Goal: Task Accomplishment & Management: Use online tool/utility

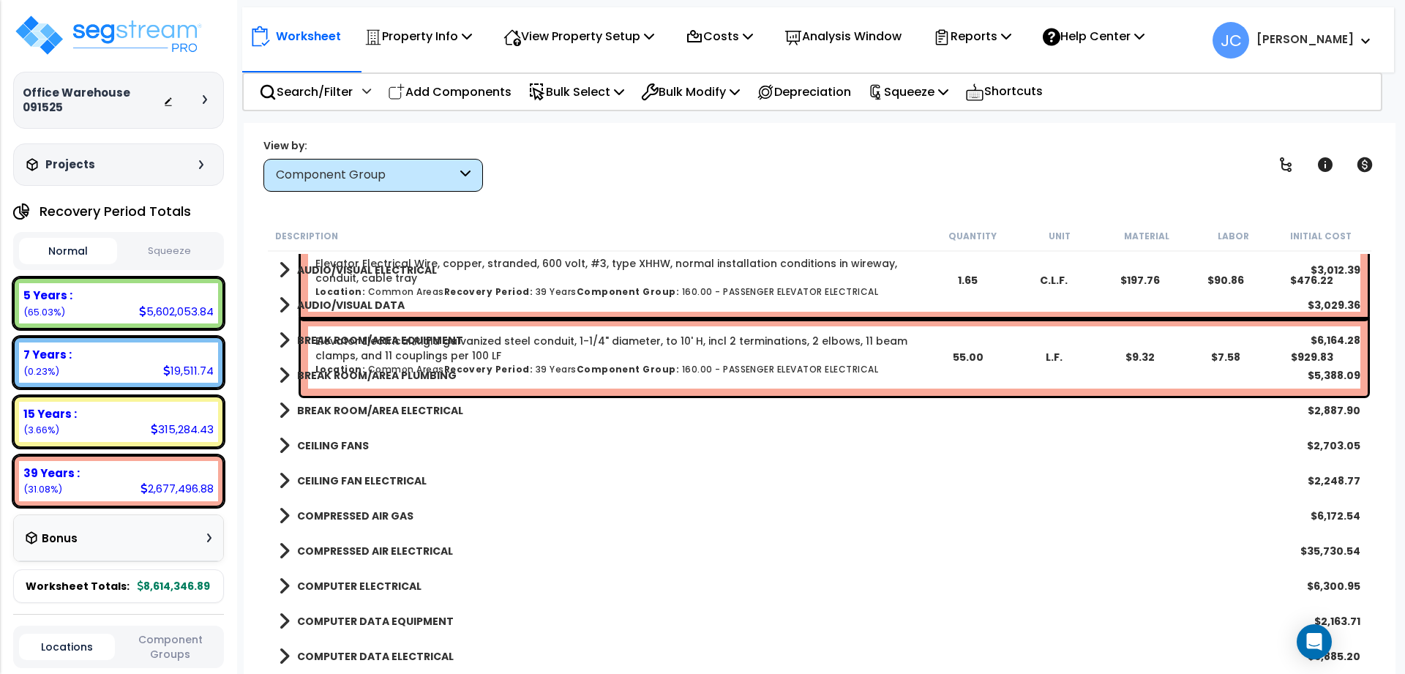
scroll to position [17311, 0]
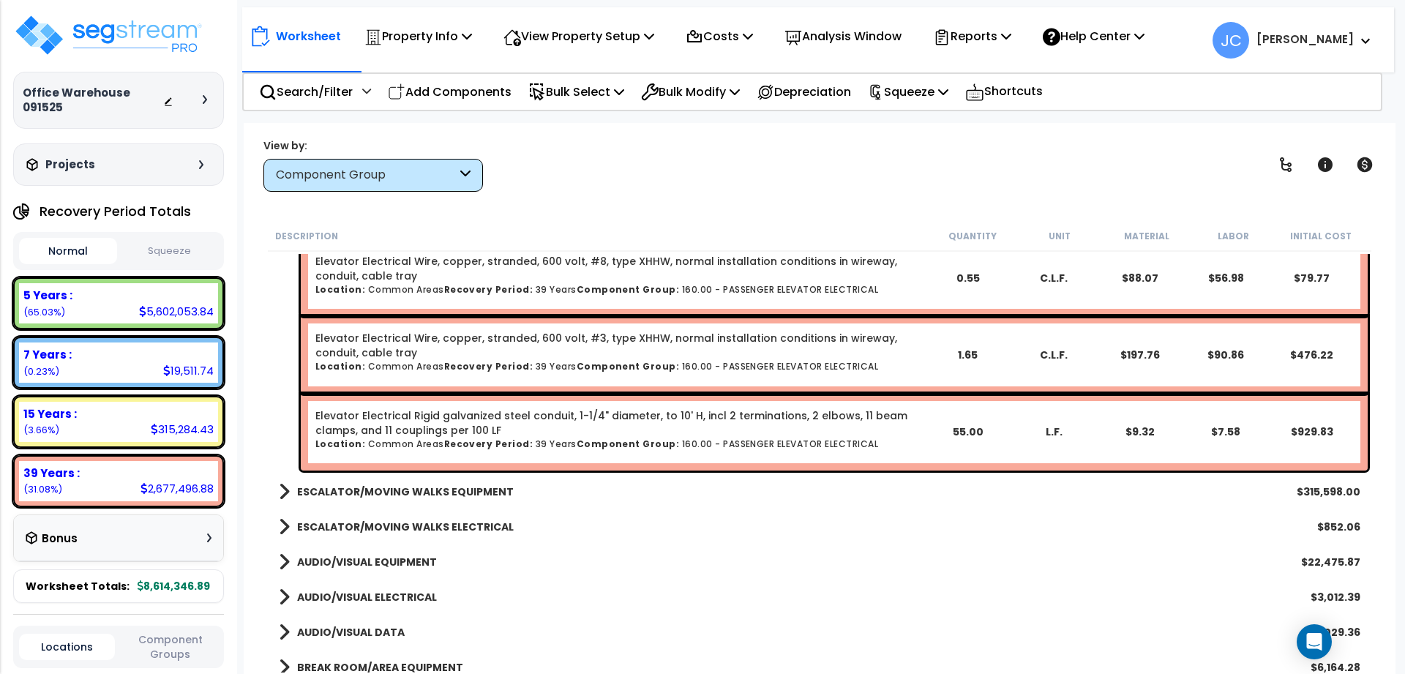
click at [1293, 136] on div "Worksheet Property Info Property Setup Add Property Unit Template property Clon…" at bounding box center [820, 460] width 1152 height 674
click at [1286, 159] on icon at bounding box center [1286, 165] width 18 height 18
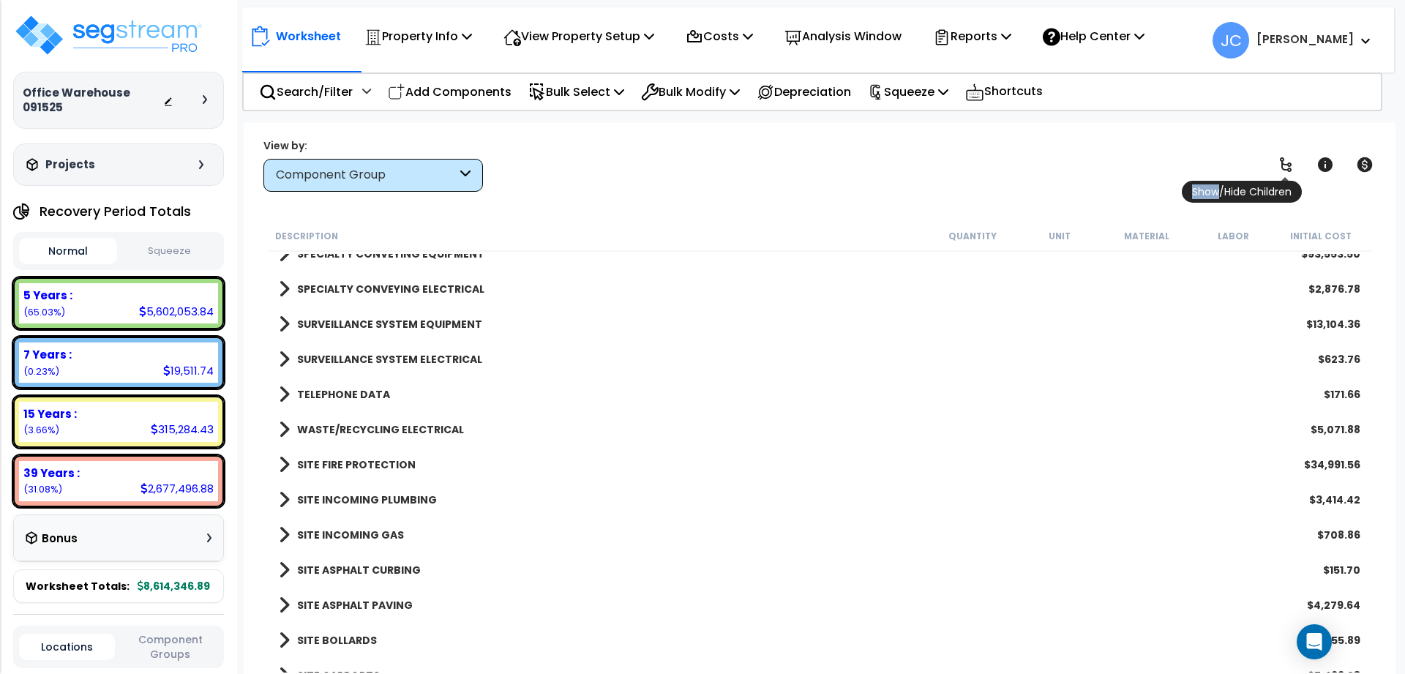
click at [1286, 159] on icon at bounding box center [1286, 165] width 18 height 18
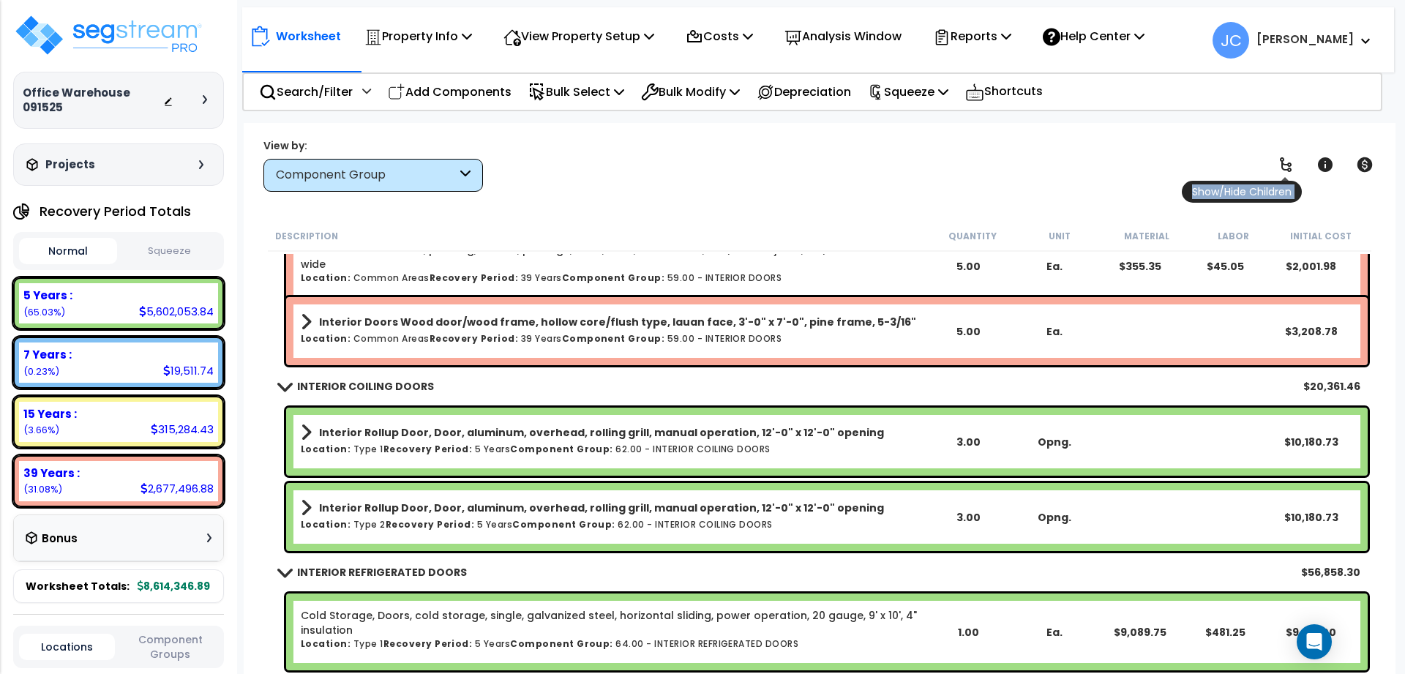
click at [1286, 159] on icon at bounding box center [1286, 165] width 18 height 18
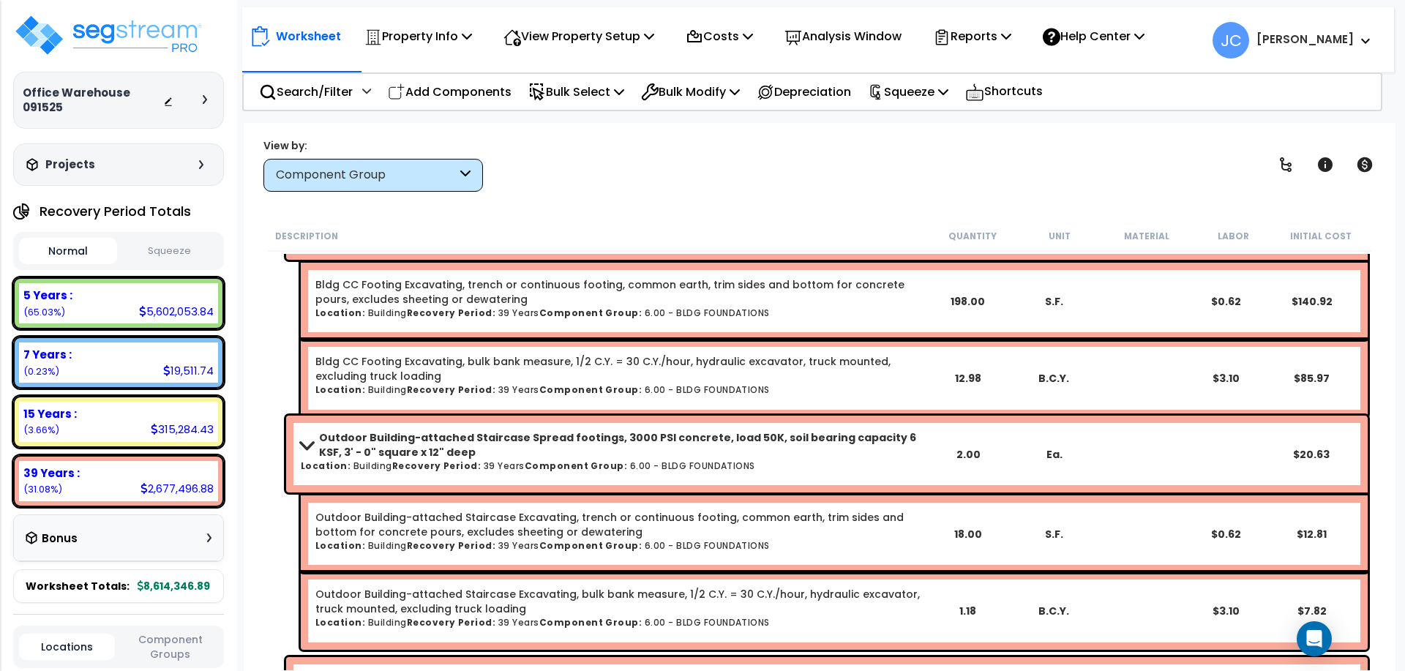
scroll to position [0, 0]
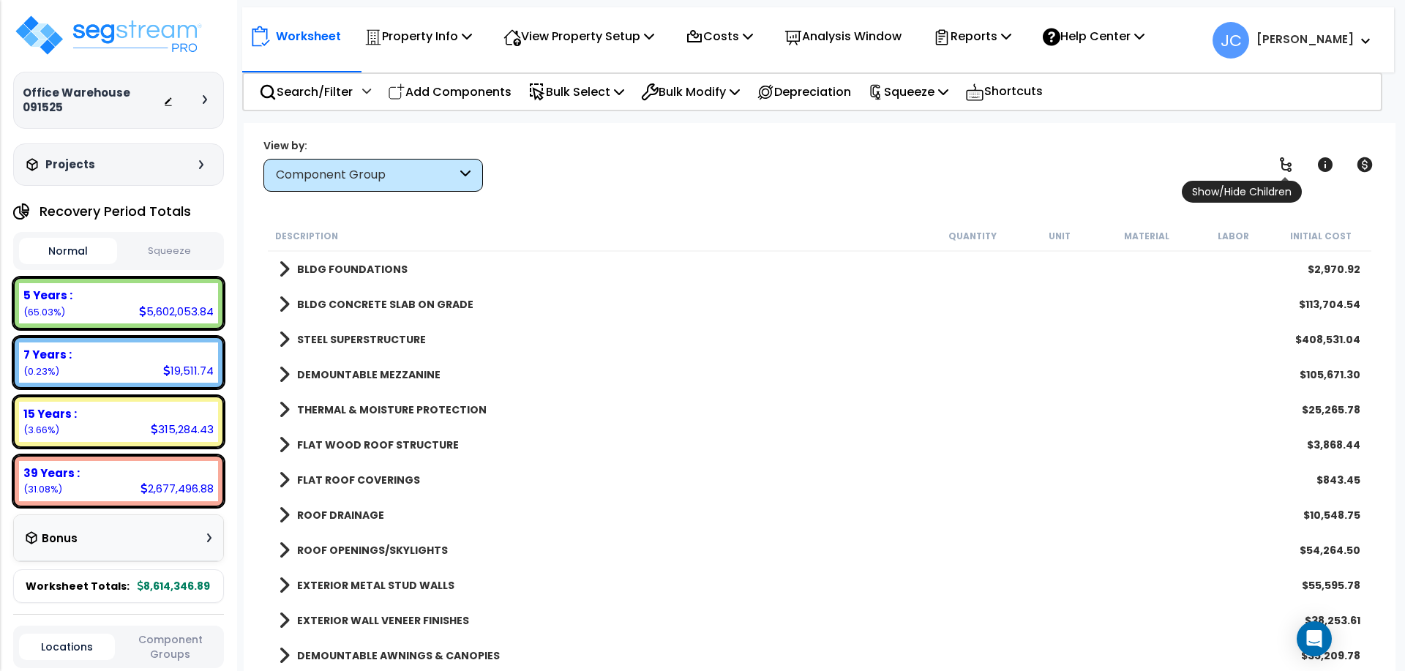
click at [1274, 168] on link at bounding box center [1285, 165] width 32 height 32
click at [1286, 170] on icon at bounding box center [1286, 165] width 18 height 18
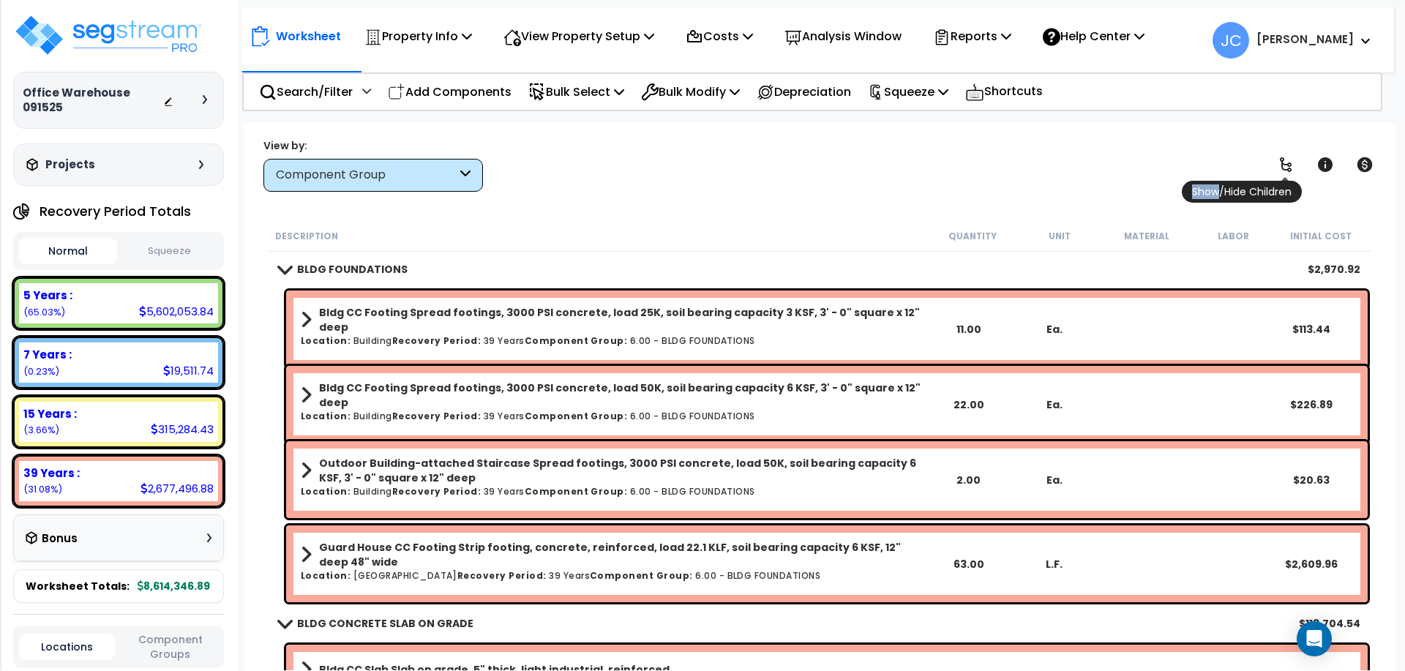
click at [1286, 170] on icon at bounding box center [1286, 165] width 18 height 18
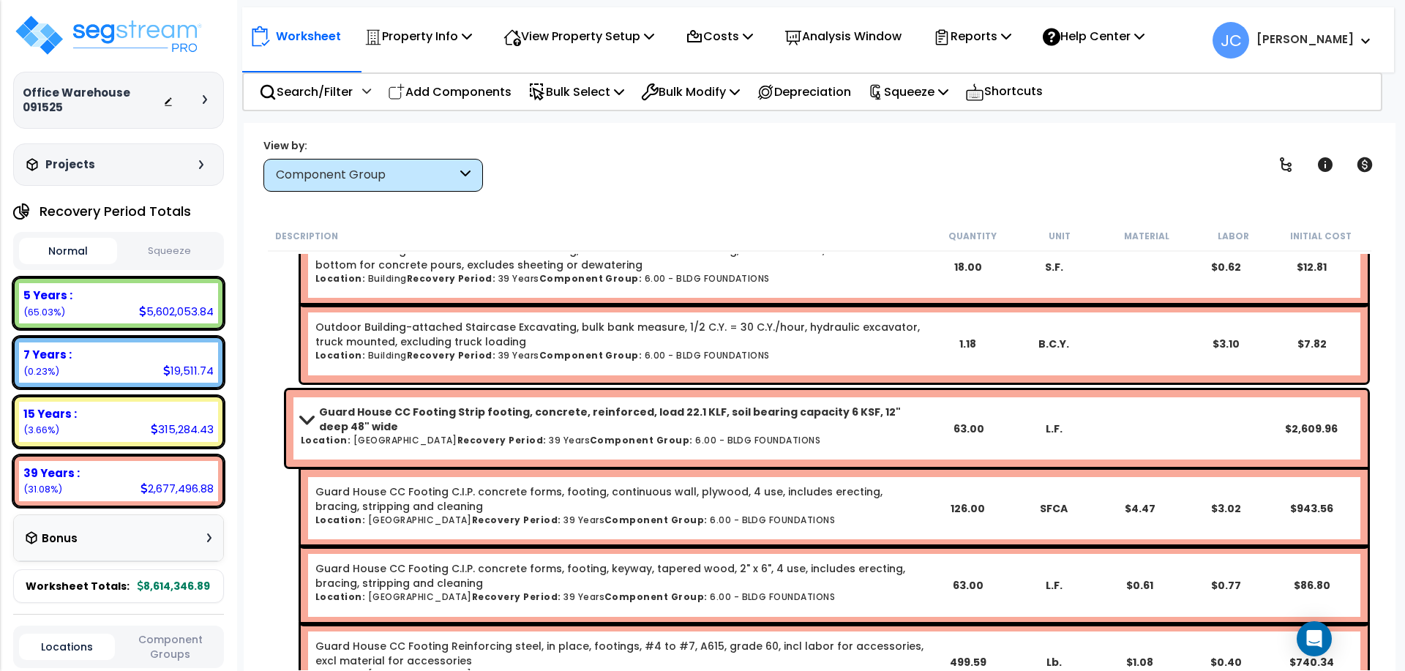
scroll to position [656, 0]
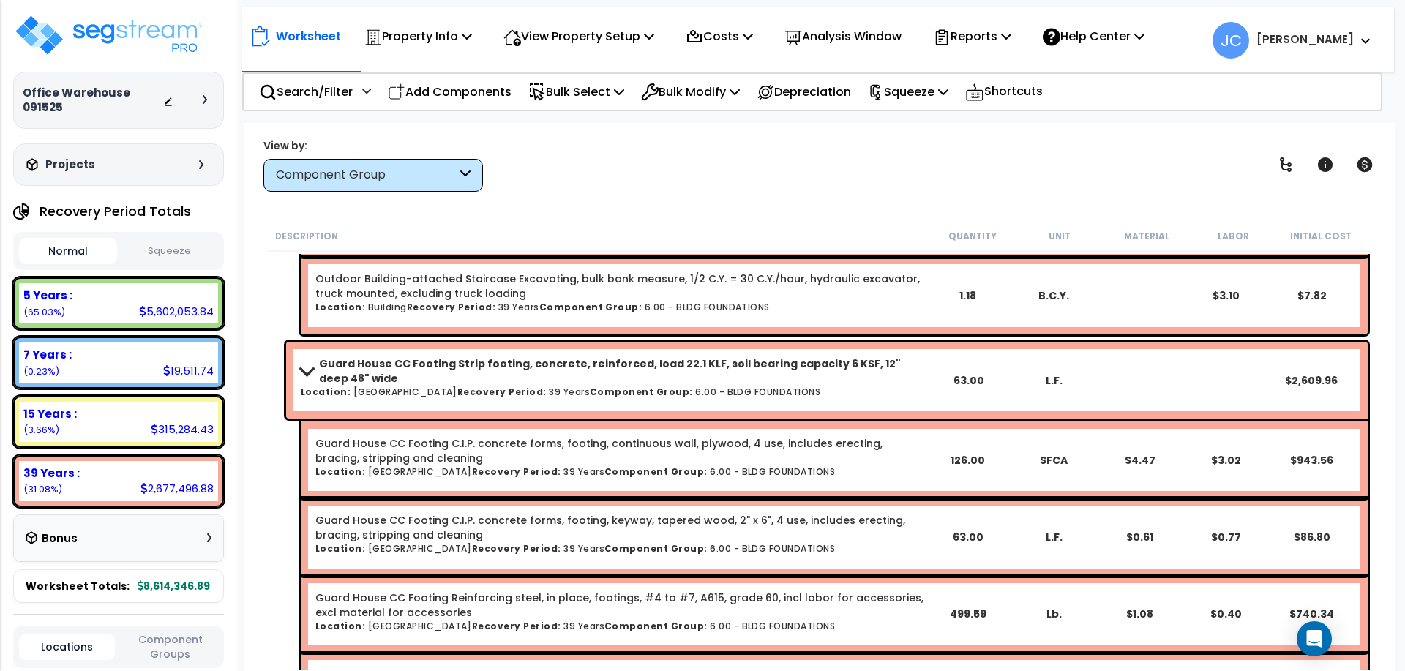
click at [707, 219] on div "Worksheet Property Info Property Setup Add Property Unit Template property Clon…" at bounding box center [820, 458] width 1152 height 671
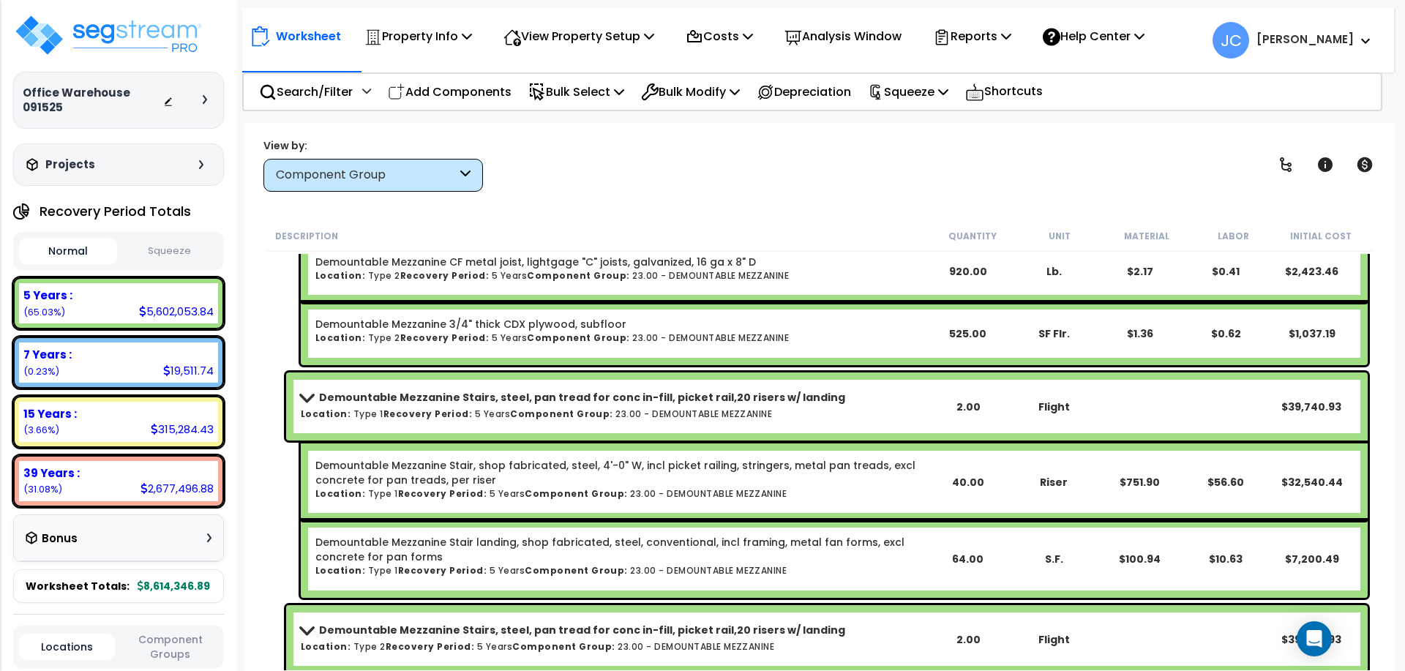
scroll to position [3937, 0]
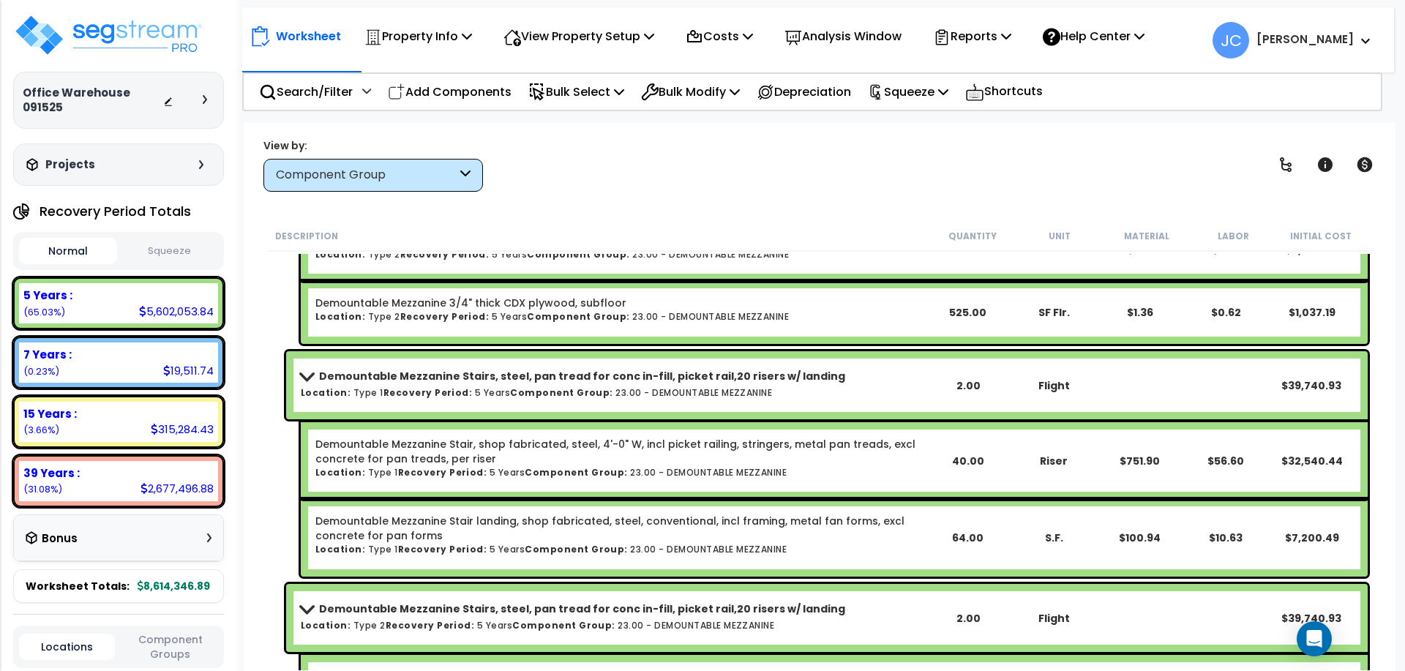
click at [1322, 42] on b "[PERSON_NAME]" at bounding box center [1304, 38] width 97 height 15
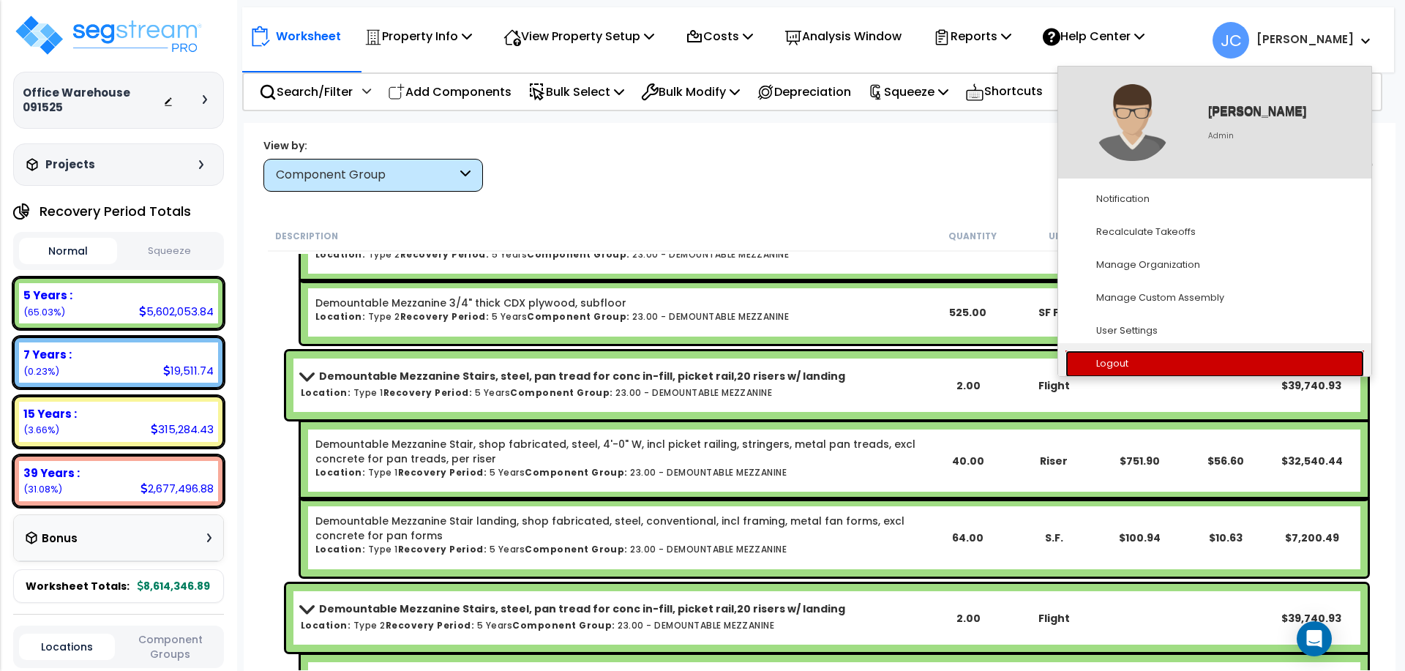
click at [1115, 369] on link "Logout" at bounding box center [1214, 363] width 298 height 27
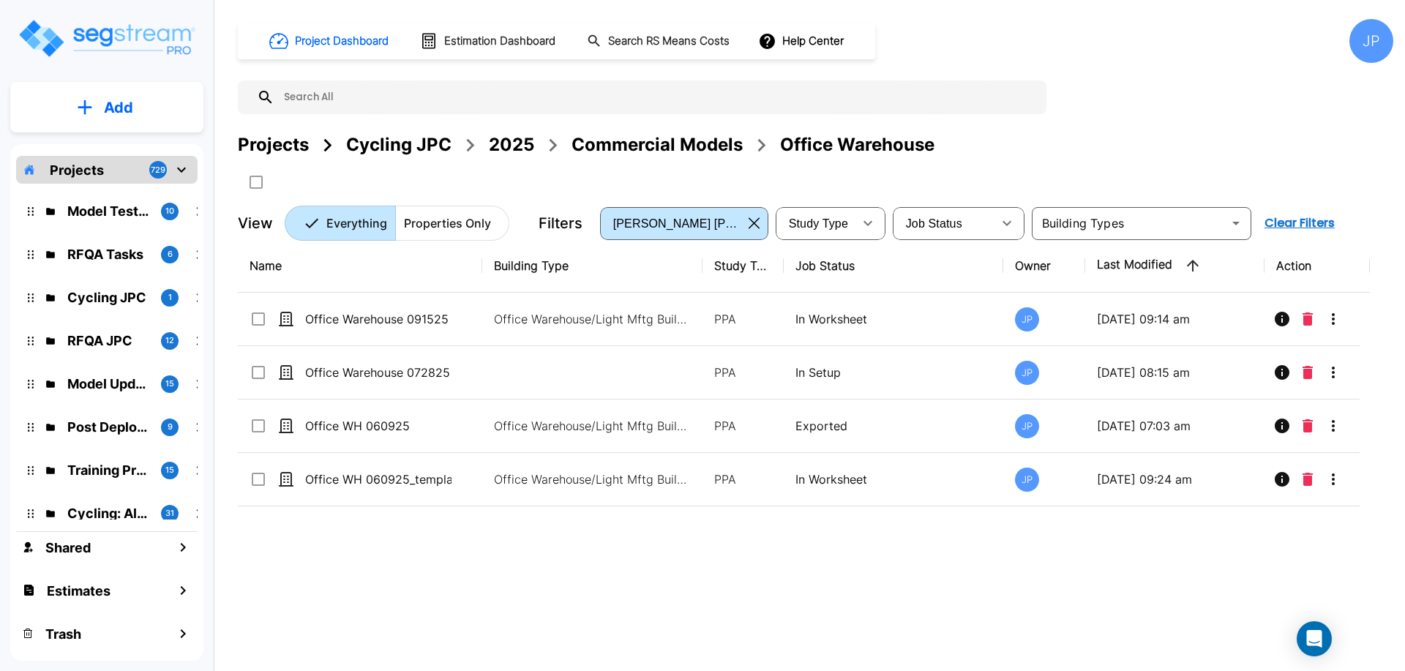
click at [670, 133] on div "Commercial Models" at bounding box center [656, 145] width 171 height 26
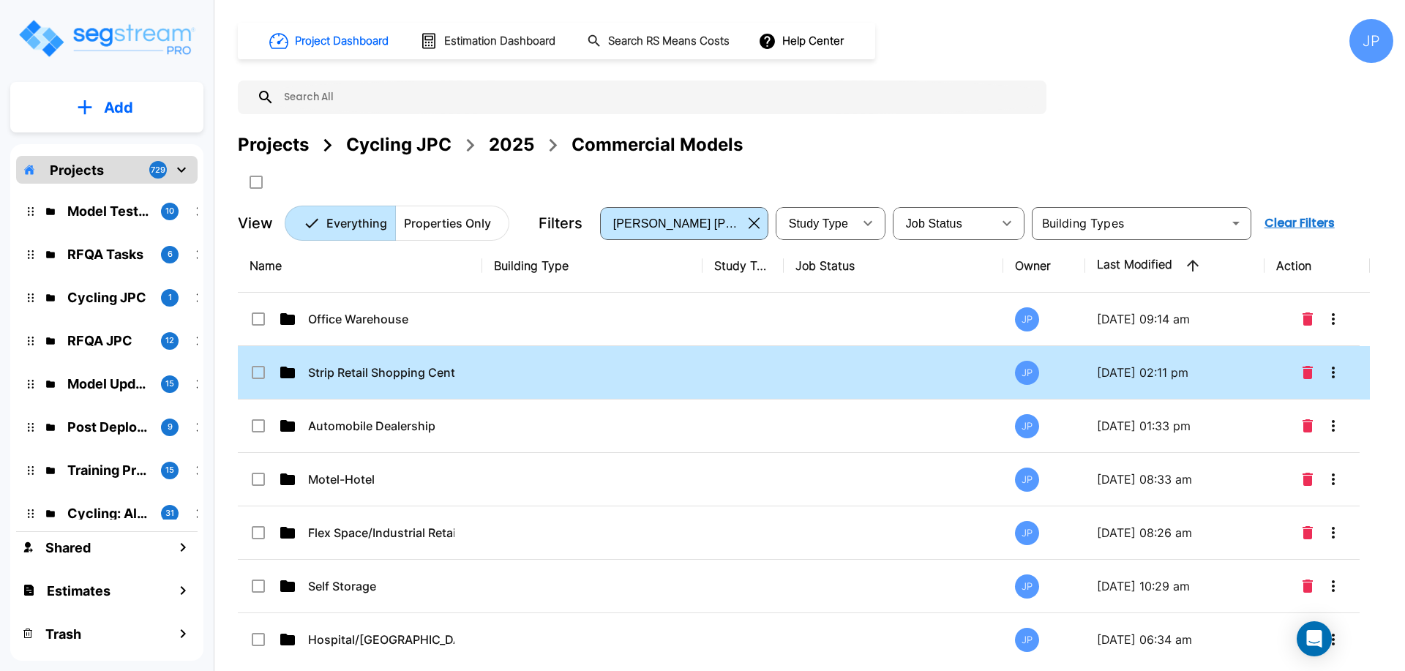
drag, startPoint x: 433, startPoint y: 378, endPoint x: 766, endPoint y: 1, distance: 502.8
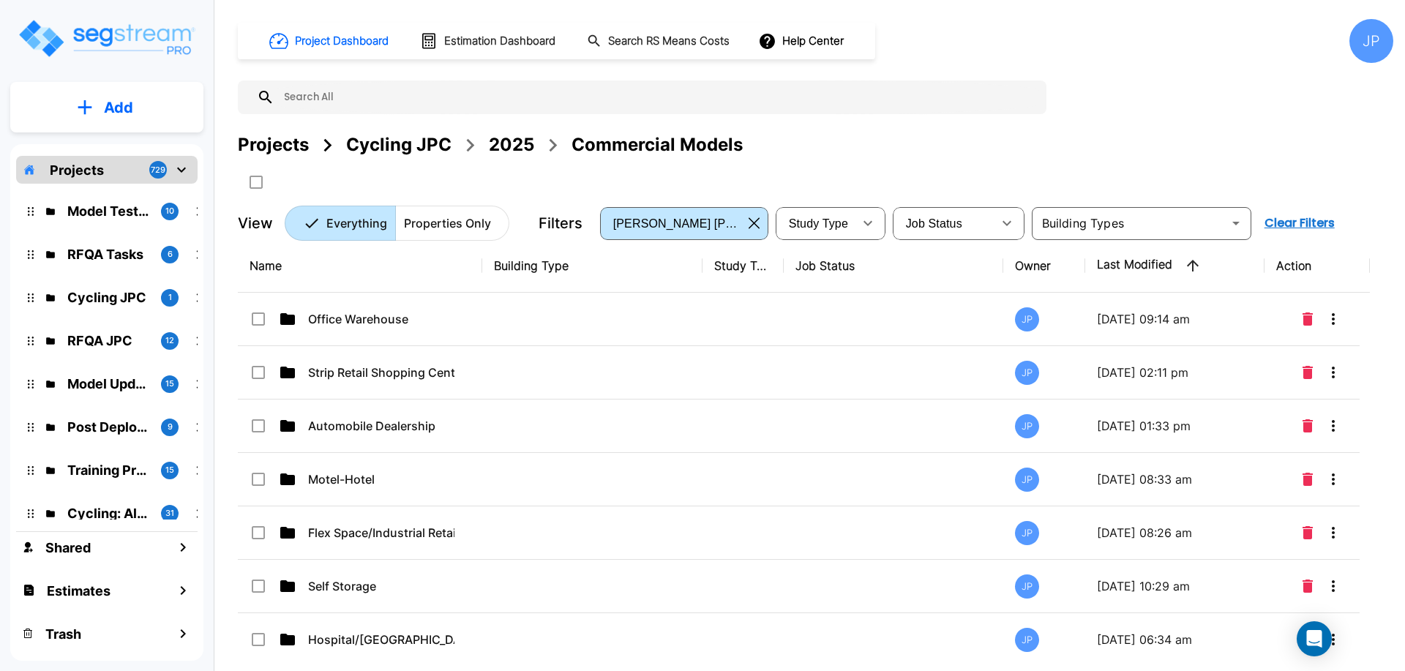
click at [433, 378] on p "Strip Retail Shopping Center" at bounding box center [381, 373] width 146 height 18
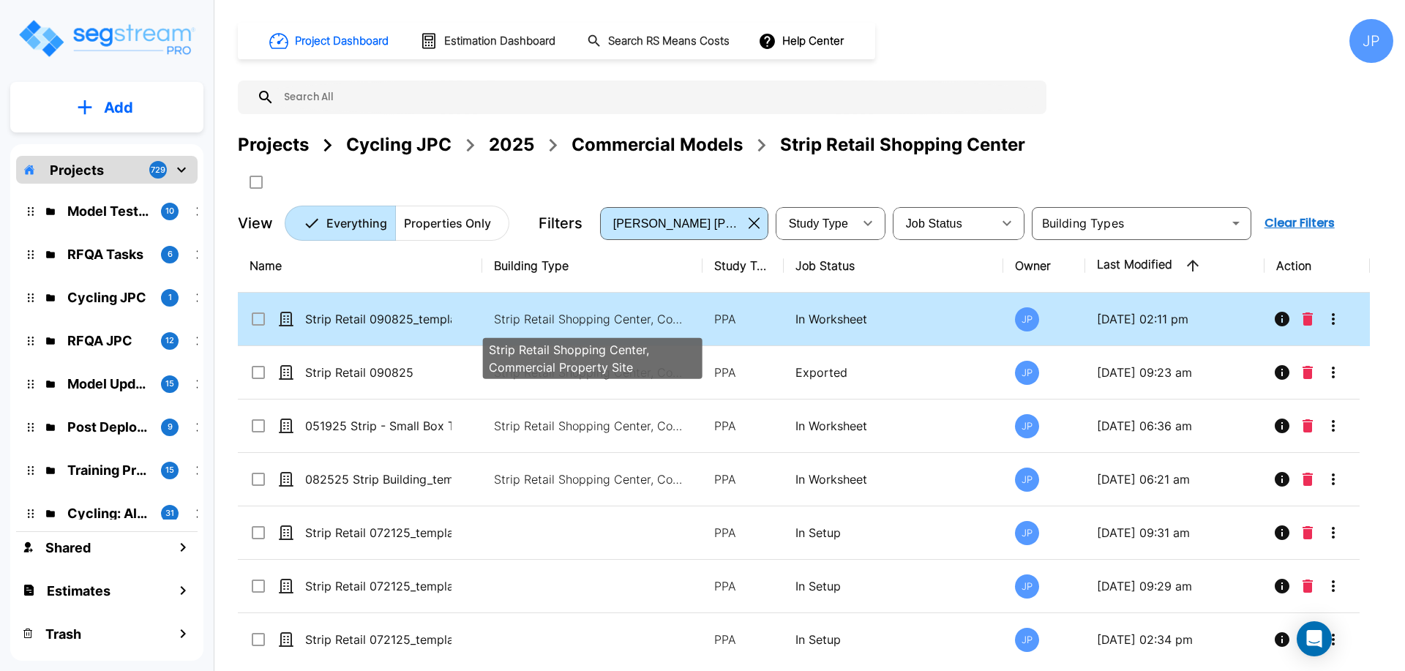
click at [605, 316] on p "Strip Retail Shopping Center, Commercial Property Site" at bounding box center [593, 319] width 198 height 18
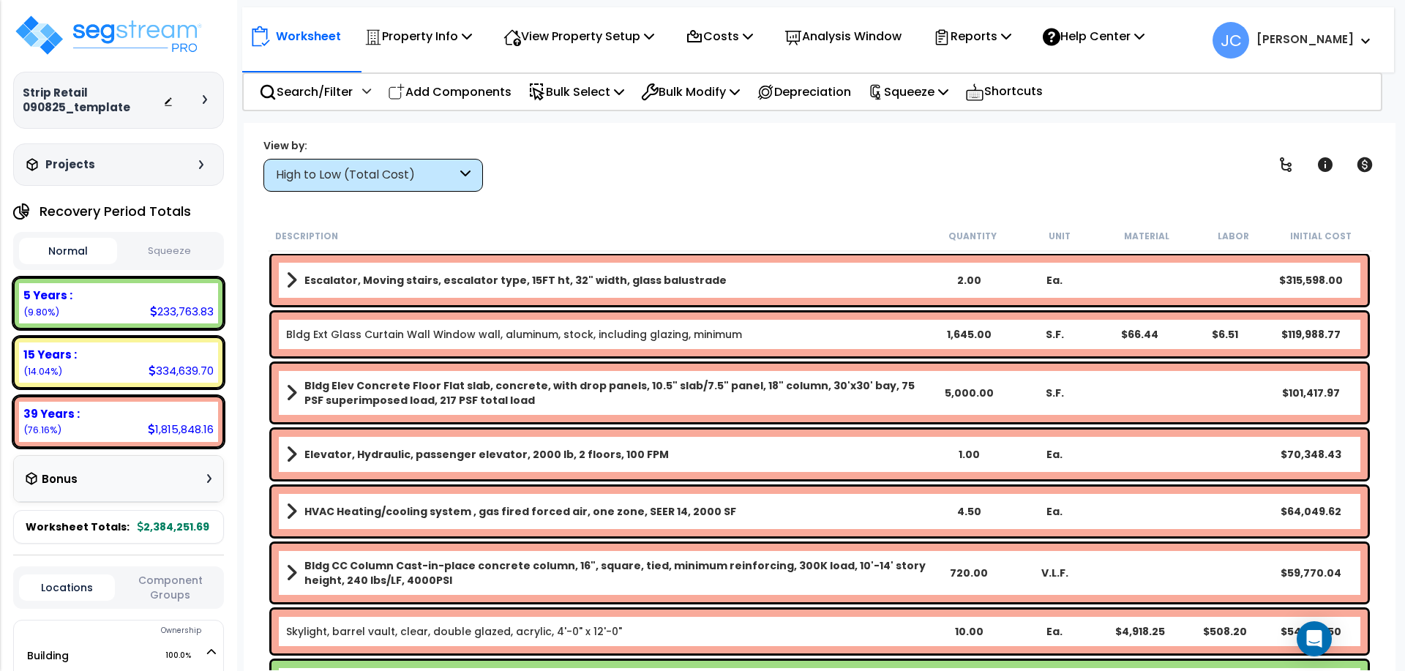
click at [413, 187] on div "High to Low (Total Cost)" at bounding box center [372, 175] width 219 height 33
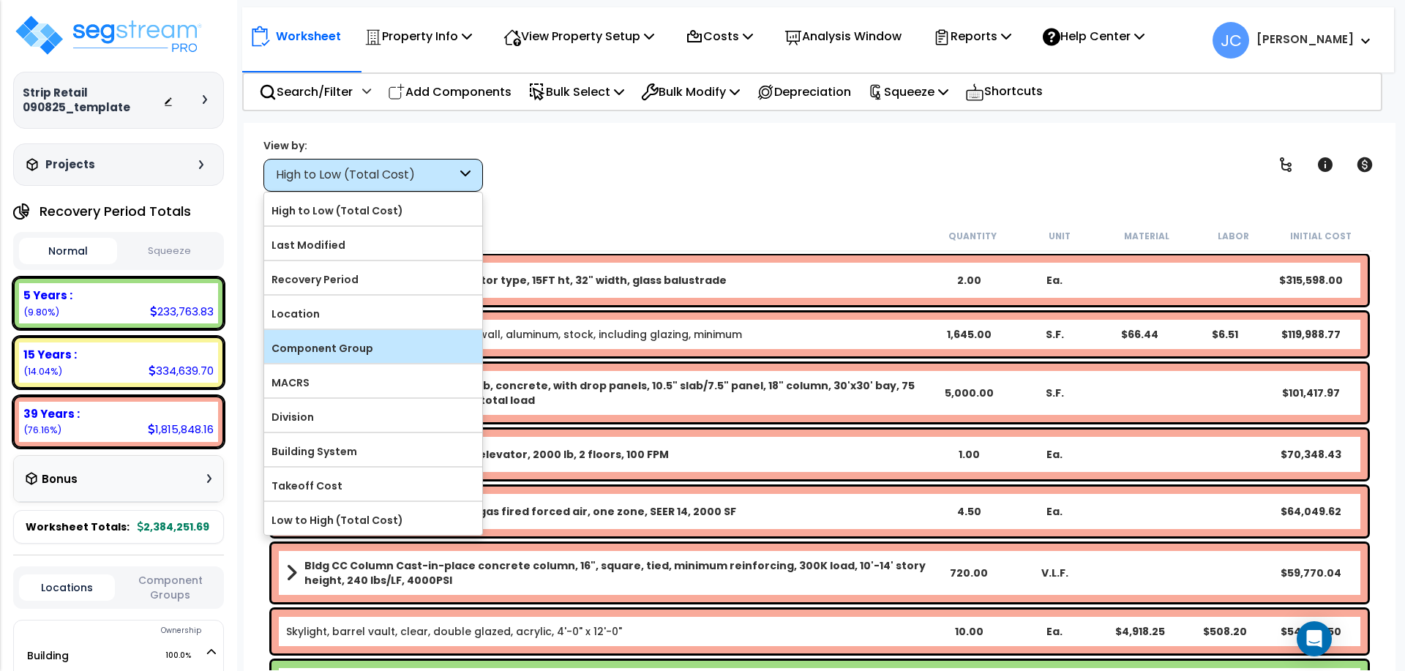
click at [364, 337] on label "Component Group" at bounding box center [373, 348] width 218 height 22
click at [0, 0] on input "Component Group" at bounding box center [0, 0] width 0 height 0
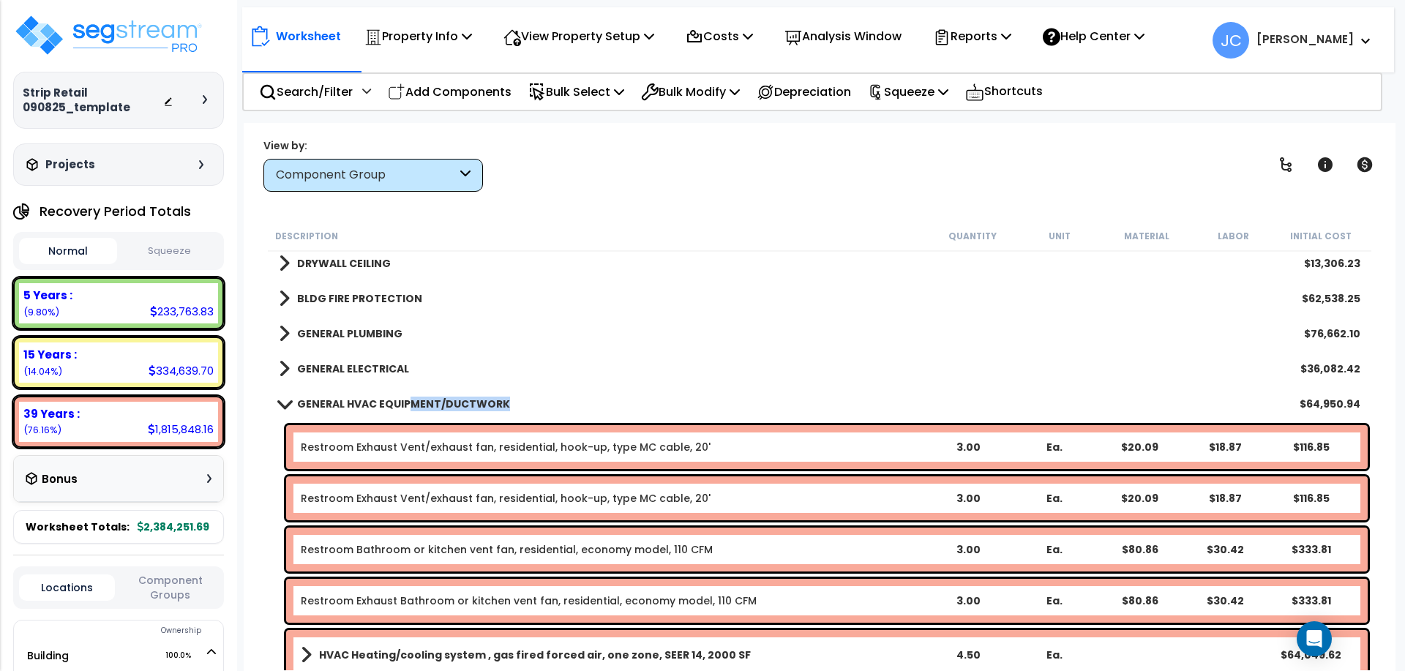
click at [405, 410] on link "GENERAL HVAC EQUIPMENT/DUCTWORK" at bounding box center [394, 404] width 231 height 20
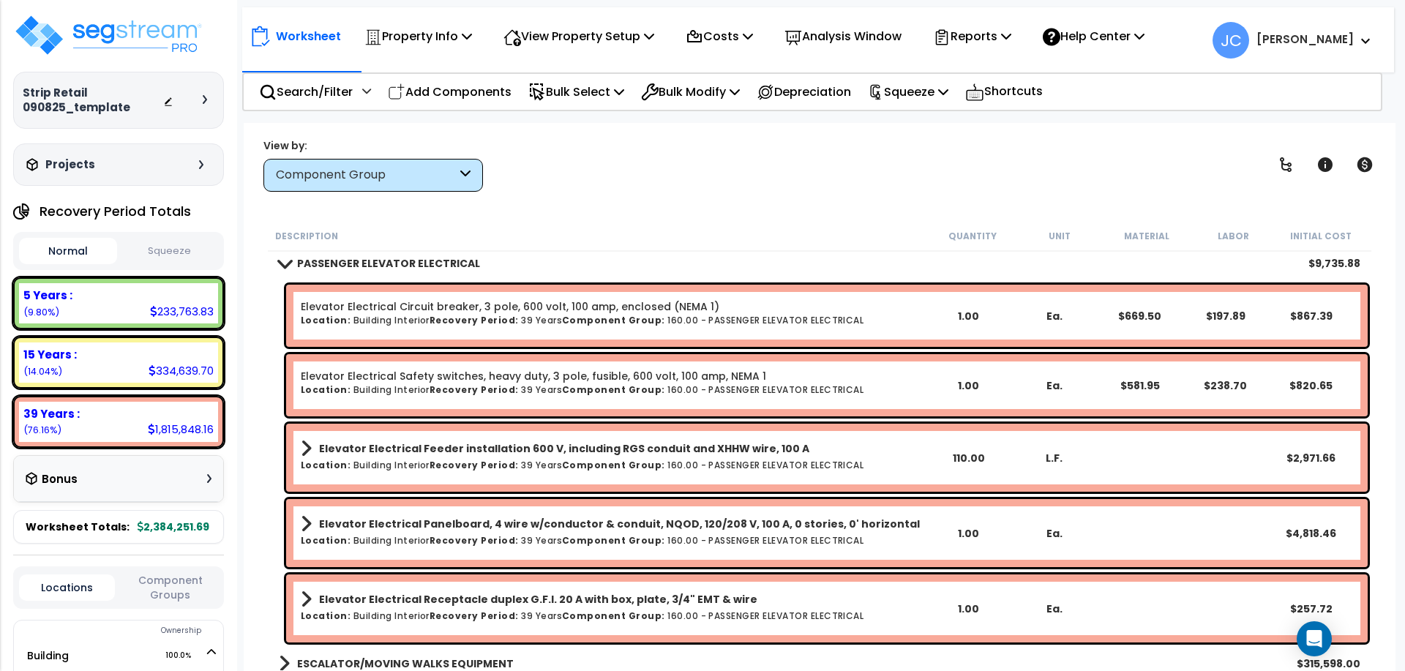
scroll to position [2009, 0]
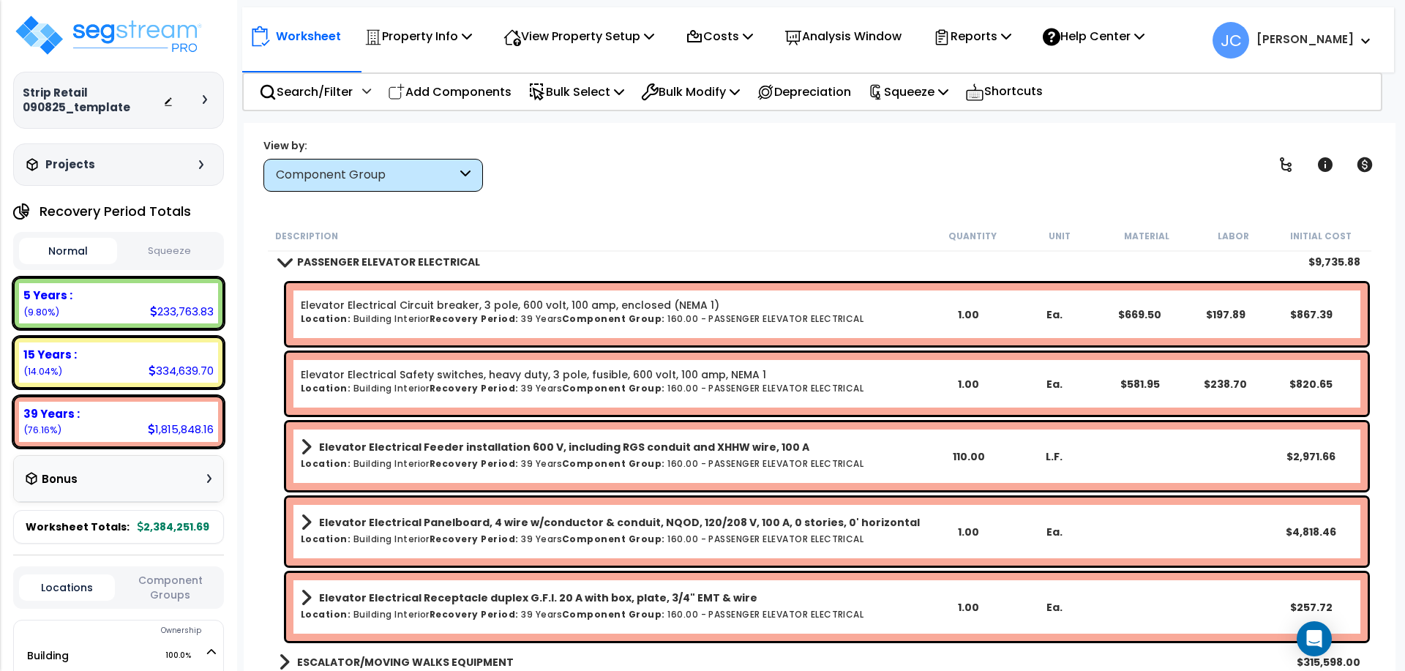
click at [633, 200] on div "Worksheet Property Info Property Setup Add Property Unit Template property Clon…" at bounding box center [820, 458] width 1152 height 671
